Goal: Check status: Check status

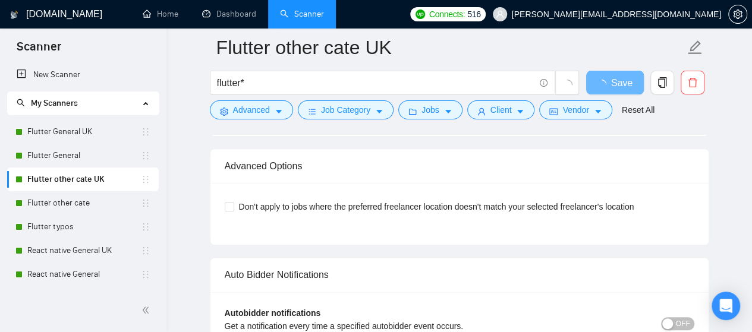
scroll to position [2496, 0]
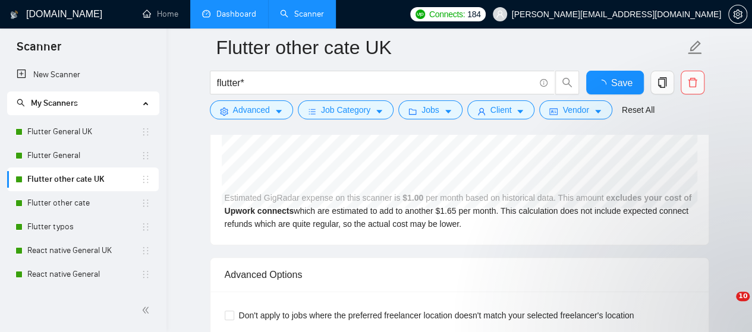
click at [232, 12] on link "Dashboard" at bounding box center [229, 14] width 54 height 10
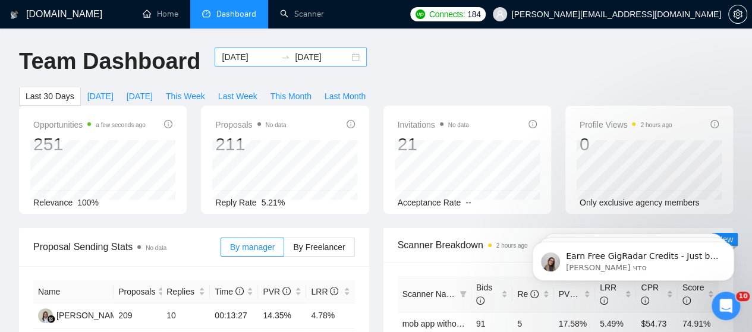
click at [239, 56] on input "[DATE]" at bounding box center [249, 57] width 54 height 13
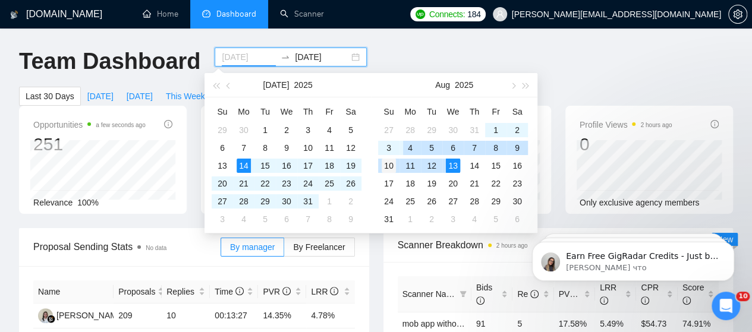
type input "[DATE]"
click at [389, 167] on div "10" at bounding box center [388, 166] width 14 height 14
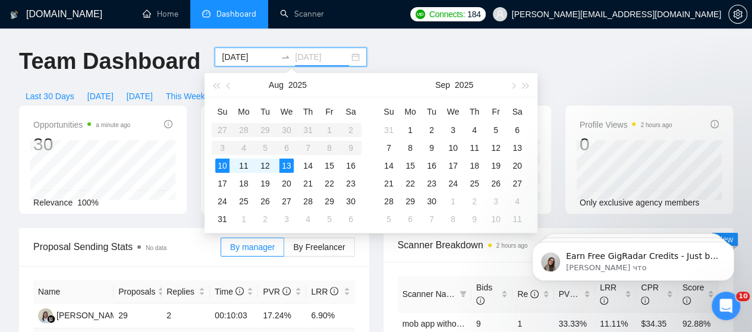
type input "[DATE]"
click at [289, 162] on div "13" at bounding box center [286, 166] width 14 height 14
